Goal: Find specific page/section: Find specific page/section

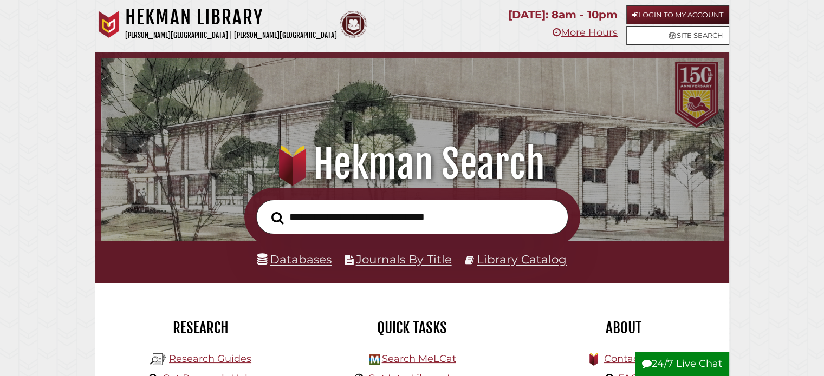
scroll to position [206, 617]
click at [291, 256] on link "Databases" at bounding box center [294, 259] width 74 height 14
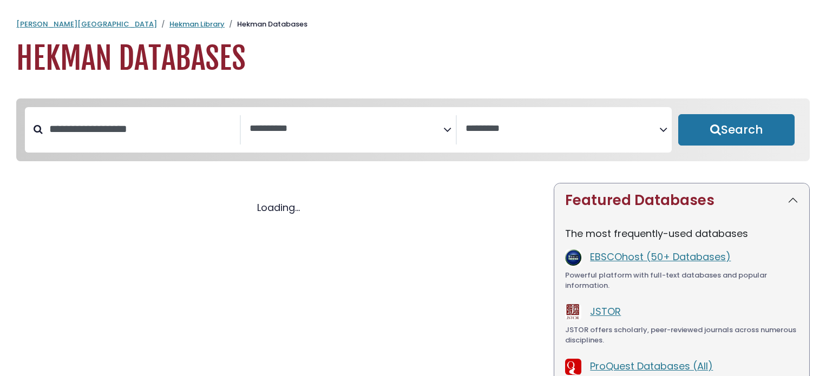
select select "Database Subject Filter"
select select "Database Vendors Filter"
select select "Database Subject Filter"
select select "Database Vendors Filter"
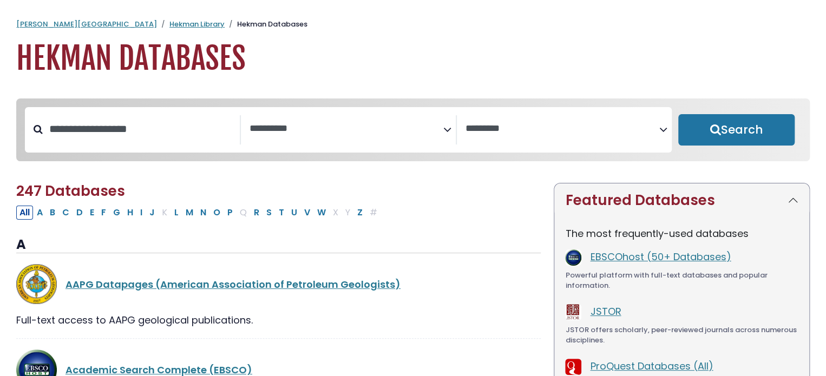
click at [627, 259] on link "EBSCOhost (50+ Databases)" at bounding box center [660, 257] width 141 height 14
